Goal: Task Accomplishment & Management: Manage account settings

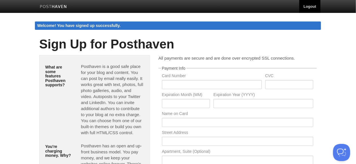
click at [309, 10] on link "Logout" at bounding box center [310, 6] width 21 height 13
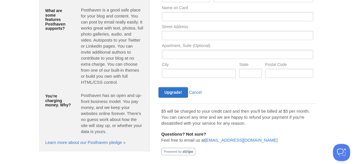
scroll to position [124, 0]
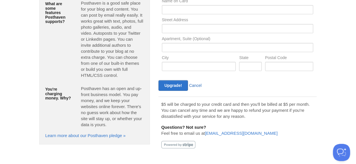
click at [192, 86] on link "Cancel" at bounding box center [195, 85] width 13 height 5
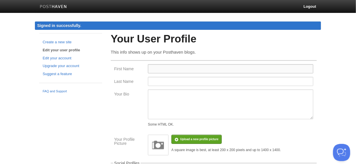
click at [184, 69] on input "First Name" at bounding box center [231, 68] width 166 height 9
type input "Curt"
type input "Kolovson"
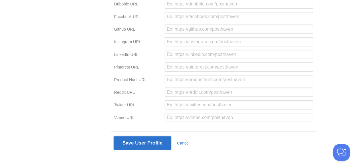
scroll to position [190, 0]
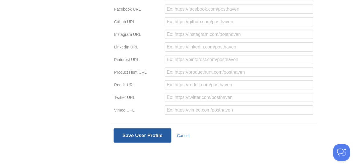
click at [150, 133] on button "Save User Profile" at bounding box center [143, 135] width 58 height 14
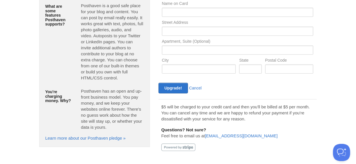
scroll to position [124, 0]
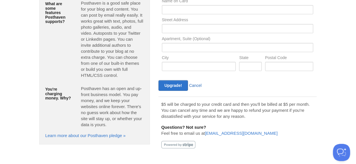
click at [195, 86] on link "Cancel" at bounding box center [195, 85] width 13 height 5
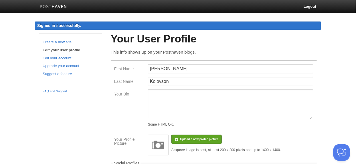
scroll to position [1, 0]
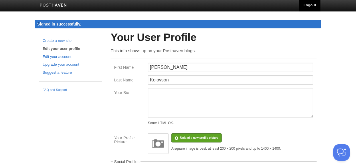
click at [311, 7] on link "Logout" at bounding box center [310, 5] width 21 height 13
